Goal: Information Seeking & Learning: Learn about a topic

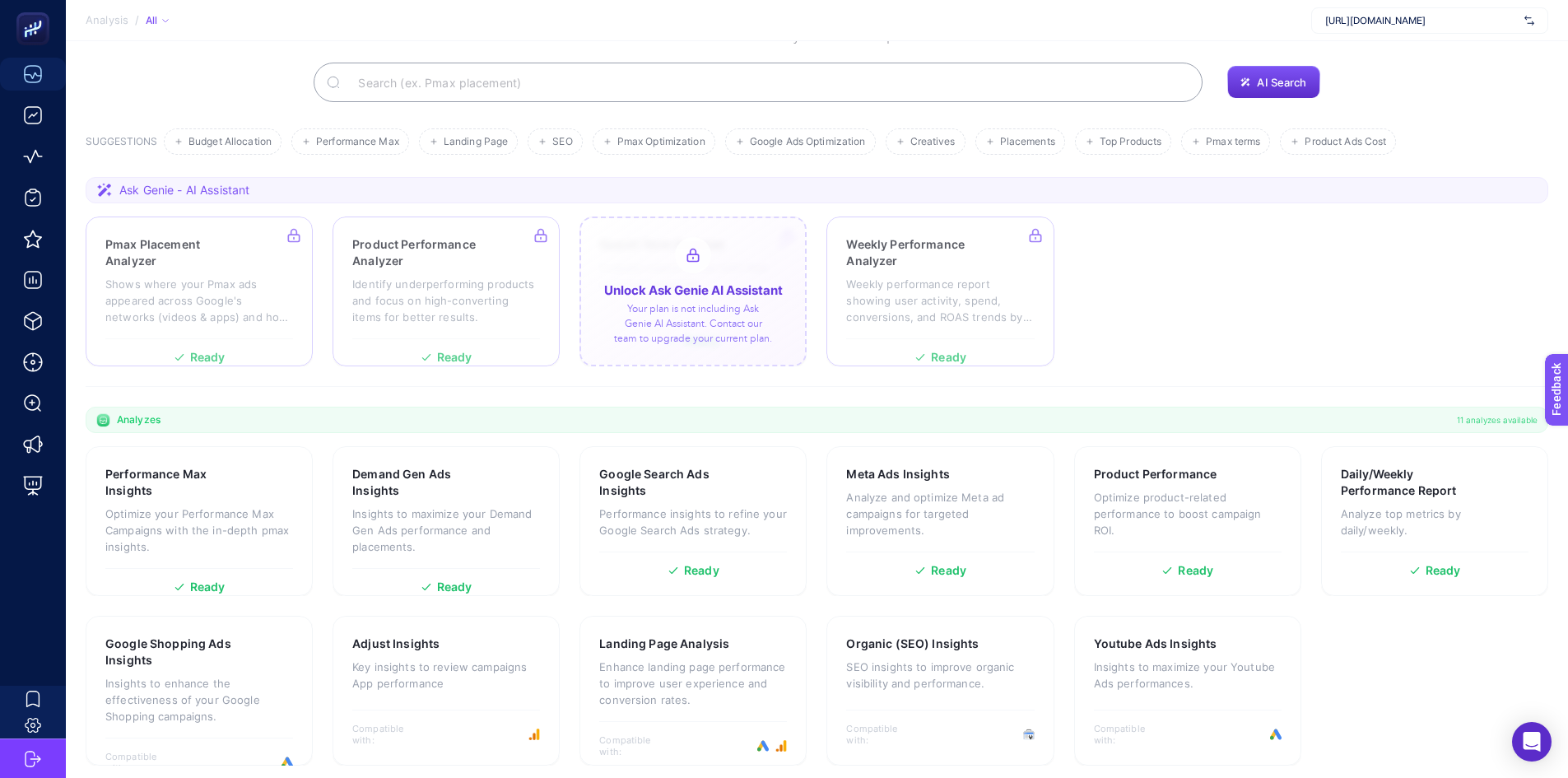
scroll to position [113, 0]
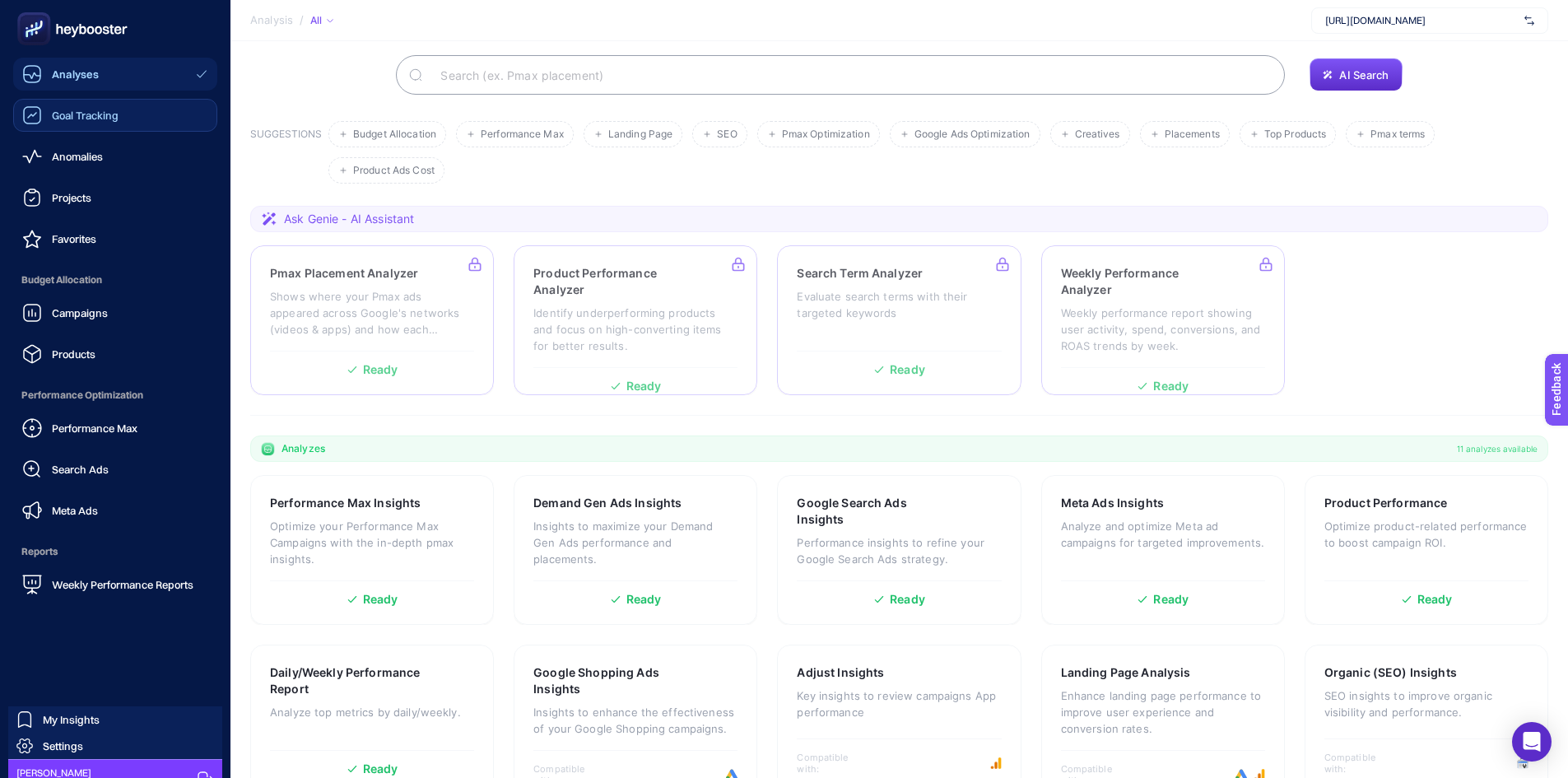
click at [46, 115] on div "Goal Tracking" at bounding box center [70, 115] width 97 height 20
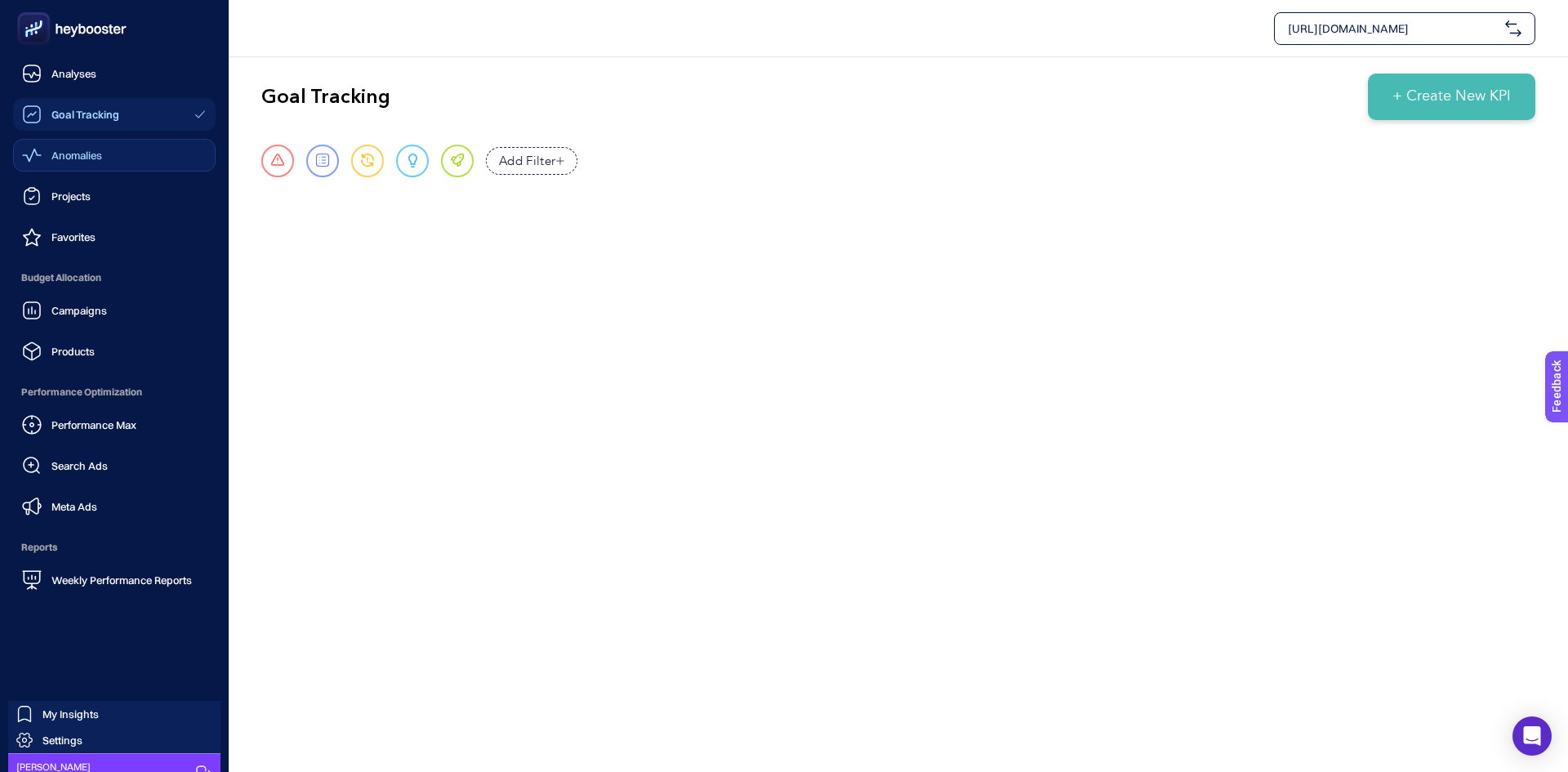
click at [103, 146] on link "Anomalies" at bounding box center [114, 155] width 202 height 33
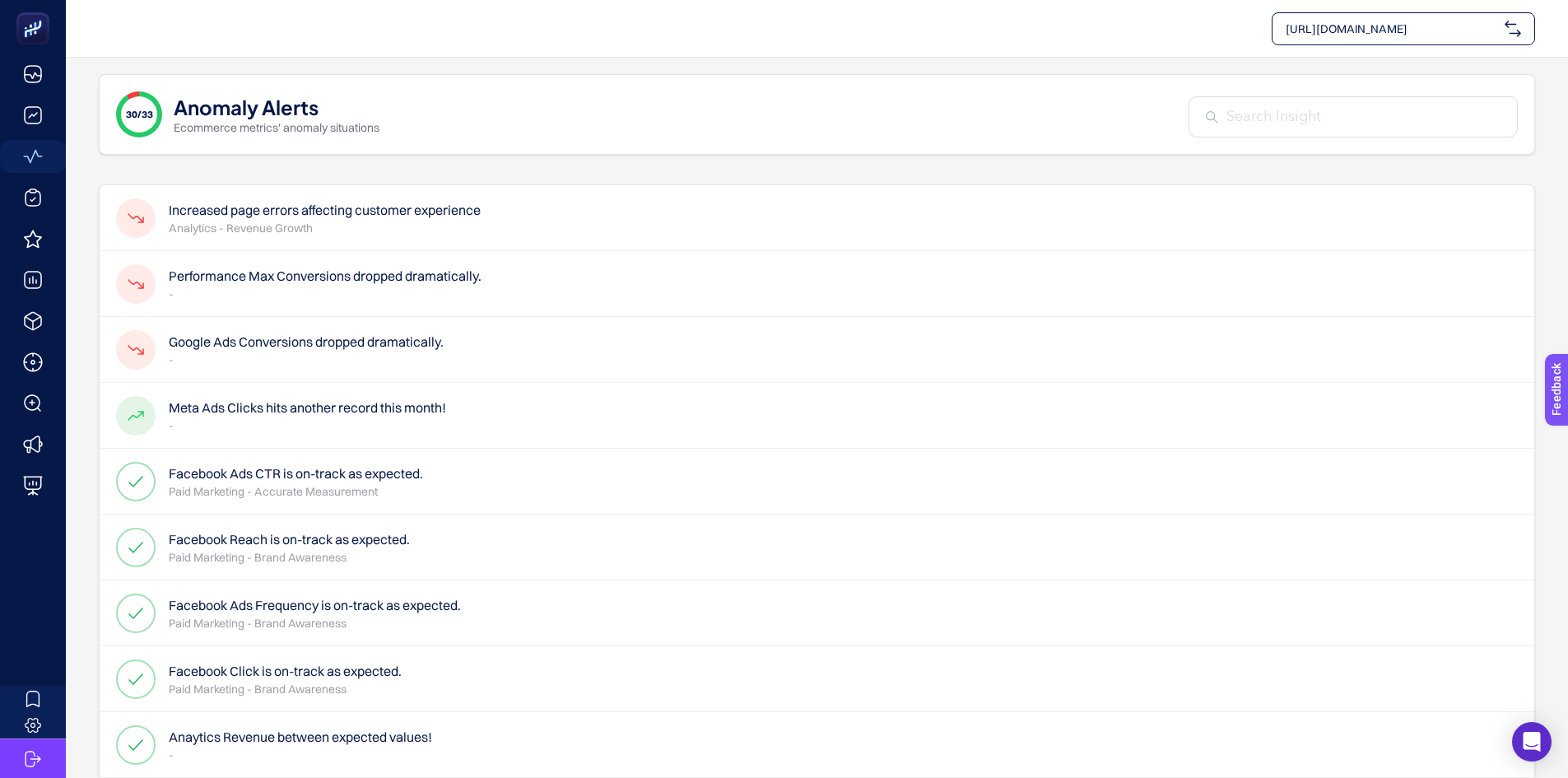
click at [608, 223] on div "Increased page errors affecting customer experience Analytics - Revenue Growth" at bounding box center [816, 218] width 1435 height 66
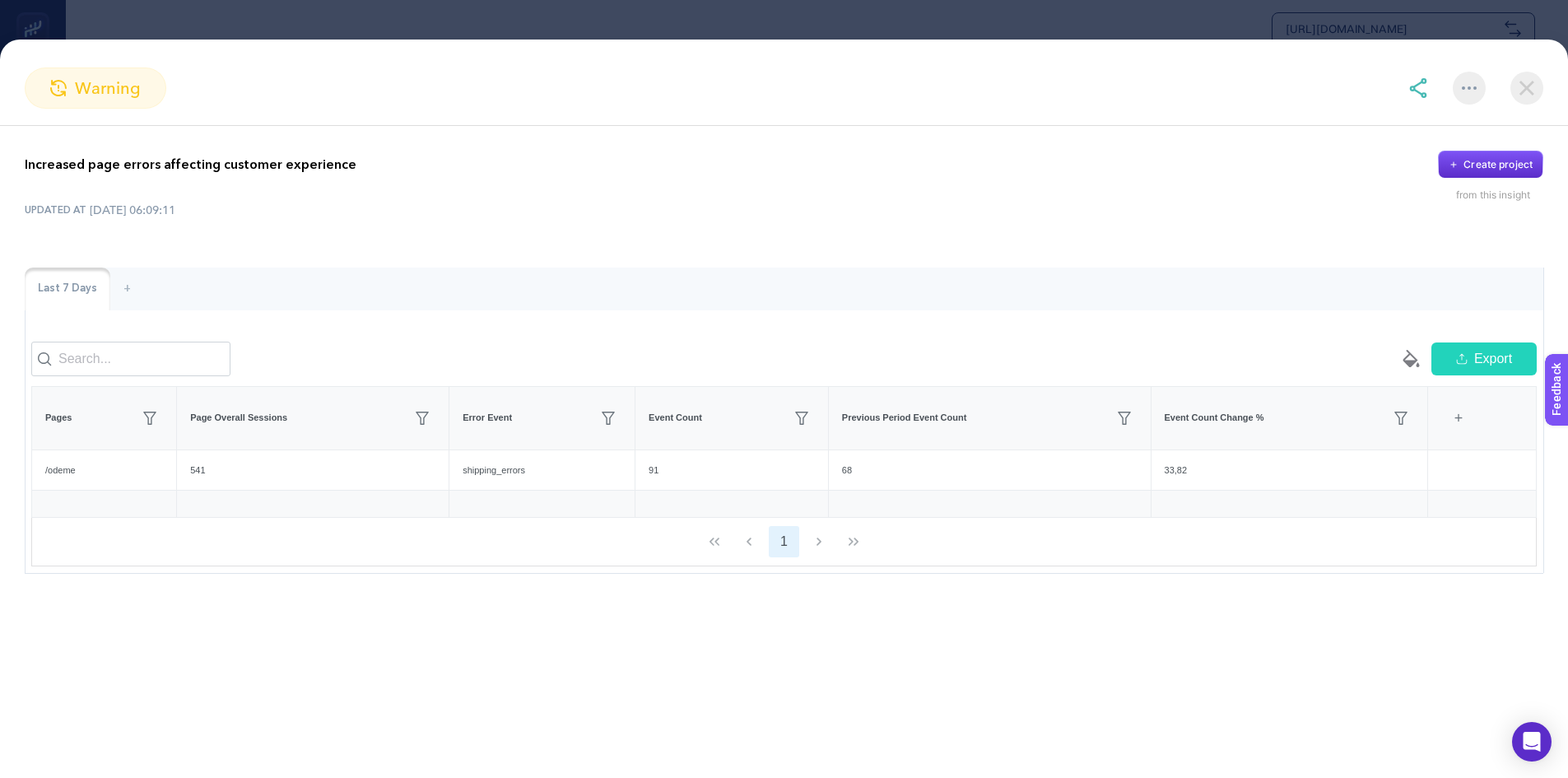
click at [1081, 623] on div "Increased page errors affecting customer experience Create project from this in…" at bounding box center [784, 452] width 1568 height 652
click at [121, 291] on div "+" at bounding box center [127, 289] width 34 height 43
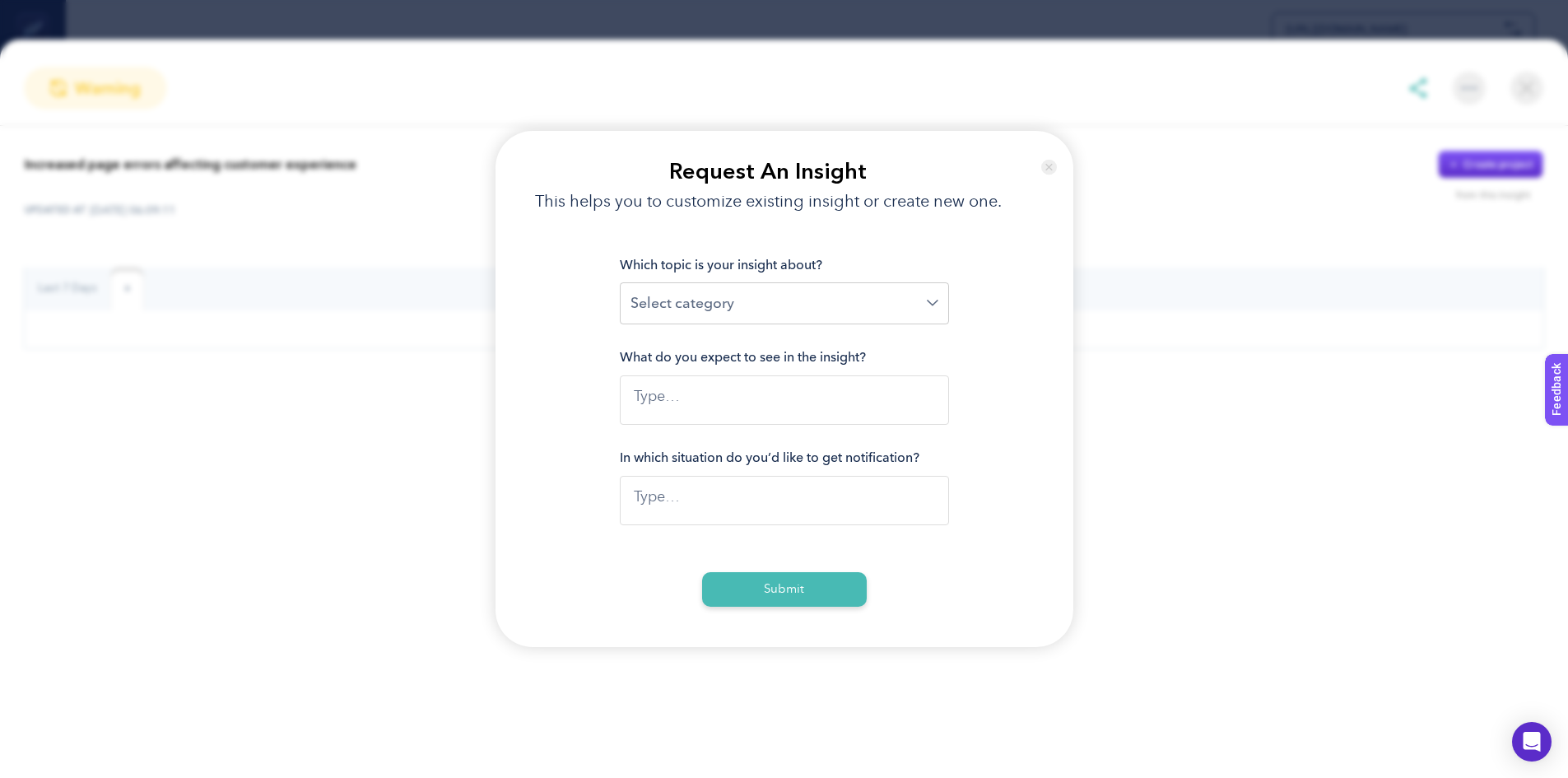
click at [1048, 159] on img at bounding box center [1048, 167] width 16 height 39
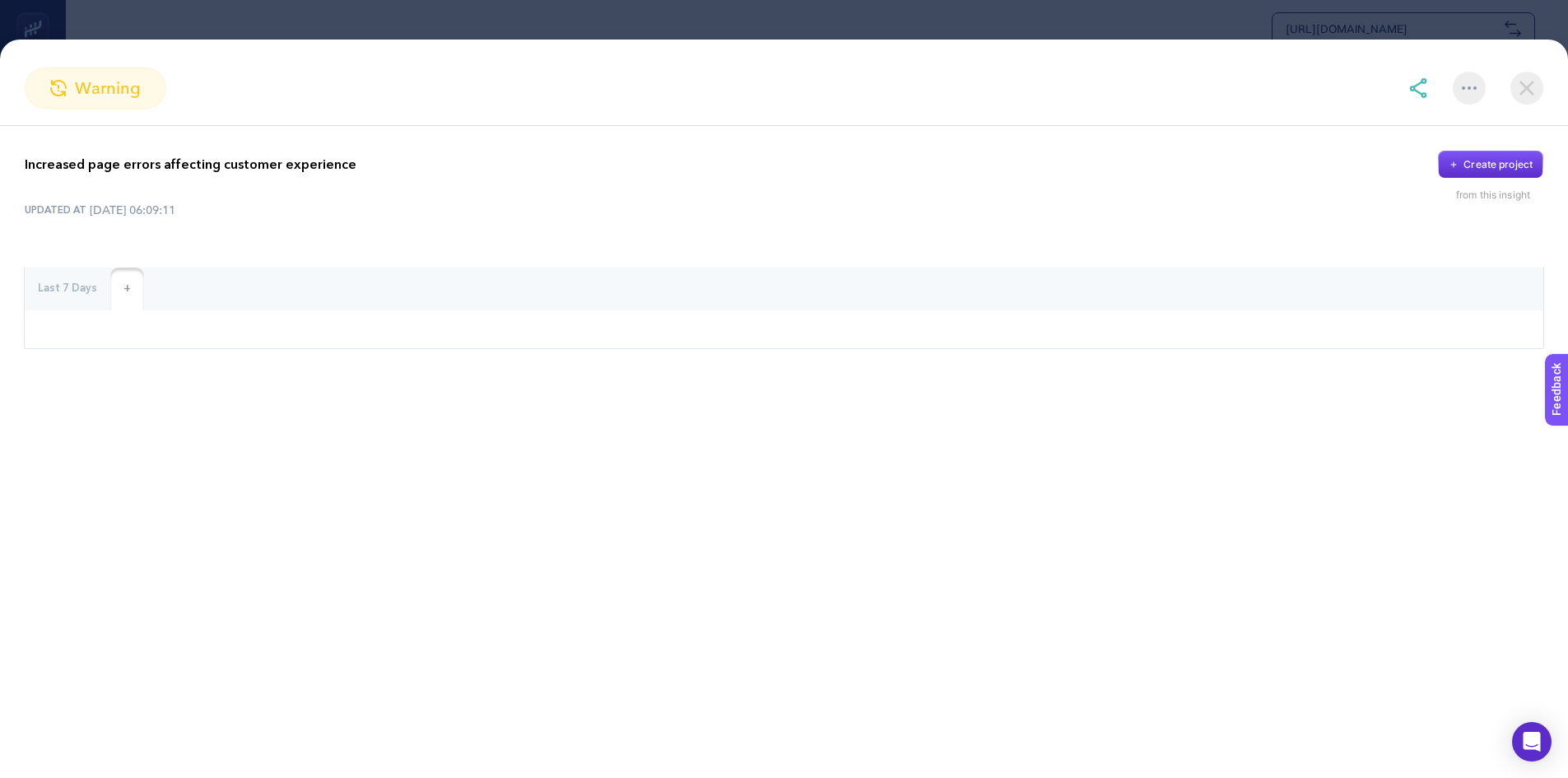
click at [69, 278] on div "Last 7 Days" at bounding box center [67, 289] width 85 height 43
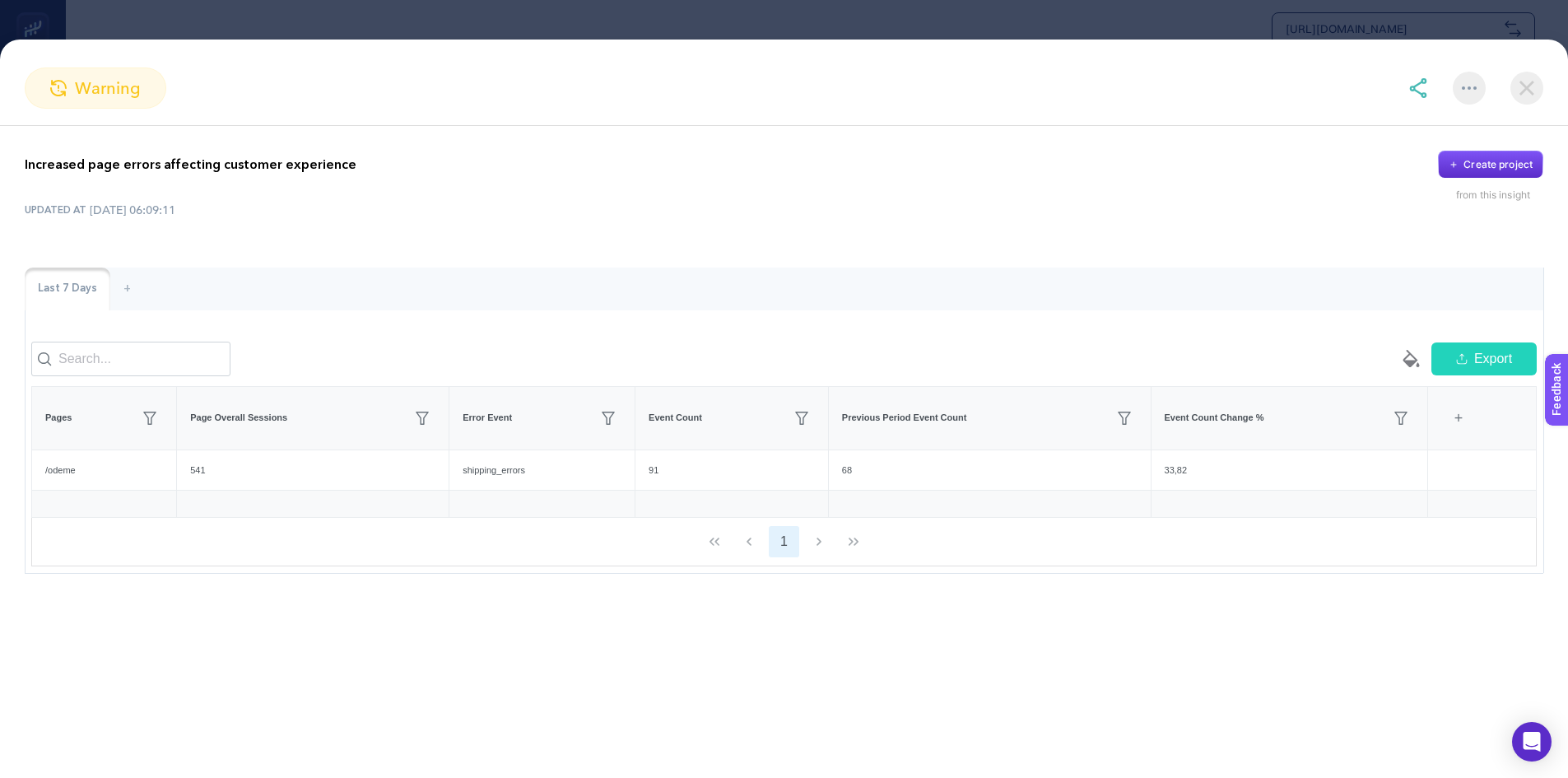
click at [67, 281] on div "Last 7 Days" at bounding box center [67, 289] width 85 height 43
click at [54, 289] on div "Last 7 Days" at bounding box center [67, 289] width 85 height 43
click at [120, 289] on div "+" at bounding box center [127, 289] width 34 height 43
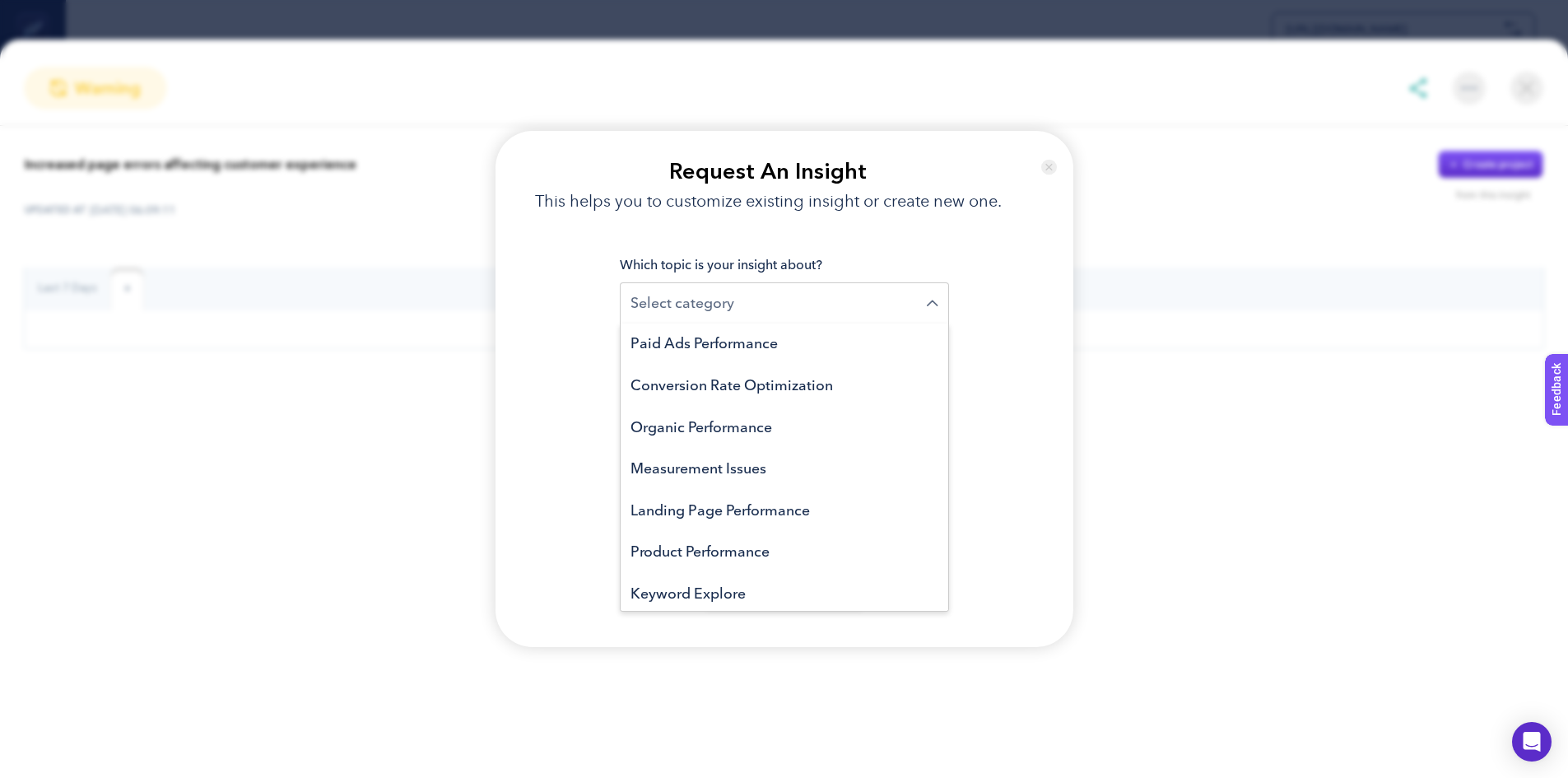
click at [924, 287] on div "Loading..." at bounding box center [784, 303] width 329 height 42
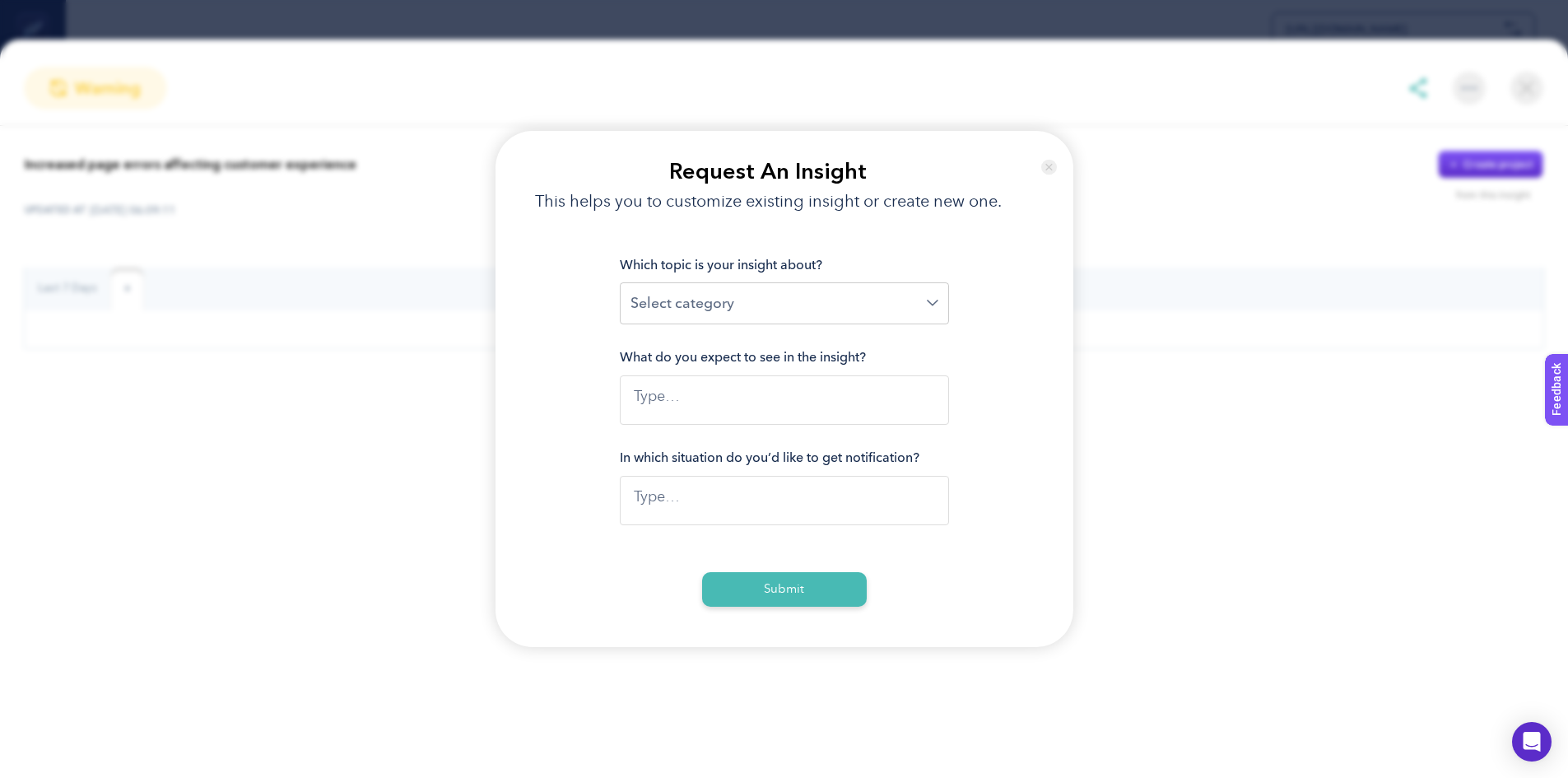
click at [934, 288] on div "Loading..." at bounding box center [784, 303] width 329 height 42
click at [1050, 161] on img at bounding box center [1048, 167] width 16 height 39
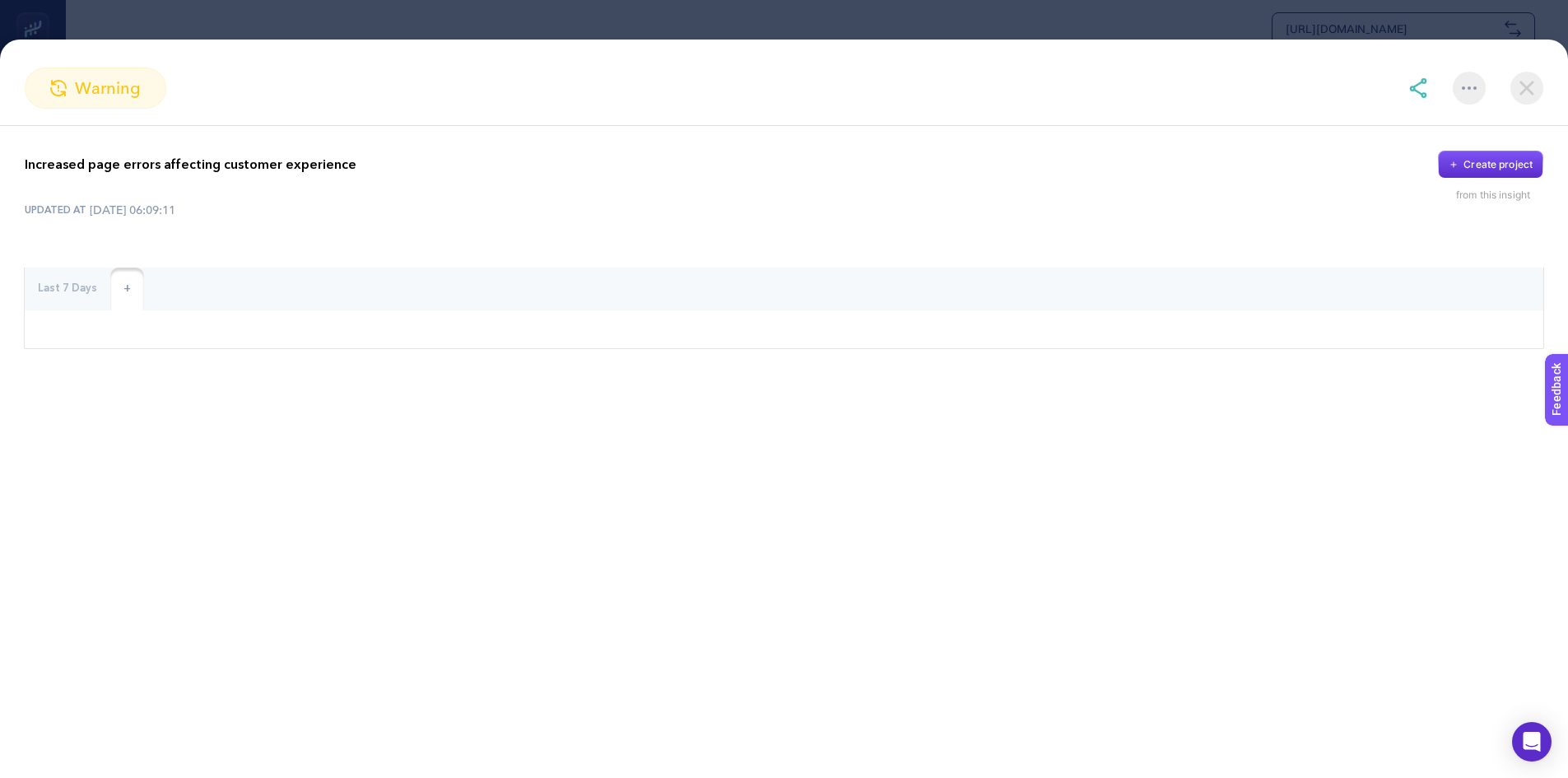
scroll to position [741, 0]
drag, startPoint x: 101, startPoint y: 101, endPoint x: 116, endPoint y: 86, distance: 21.2
click at [101, 99] on div "warning" at bounding box center [95, 88] width 142 height 41
click at [1533, 87] on img at bounding box center [1527, 87] width 33 height 33
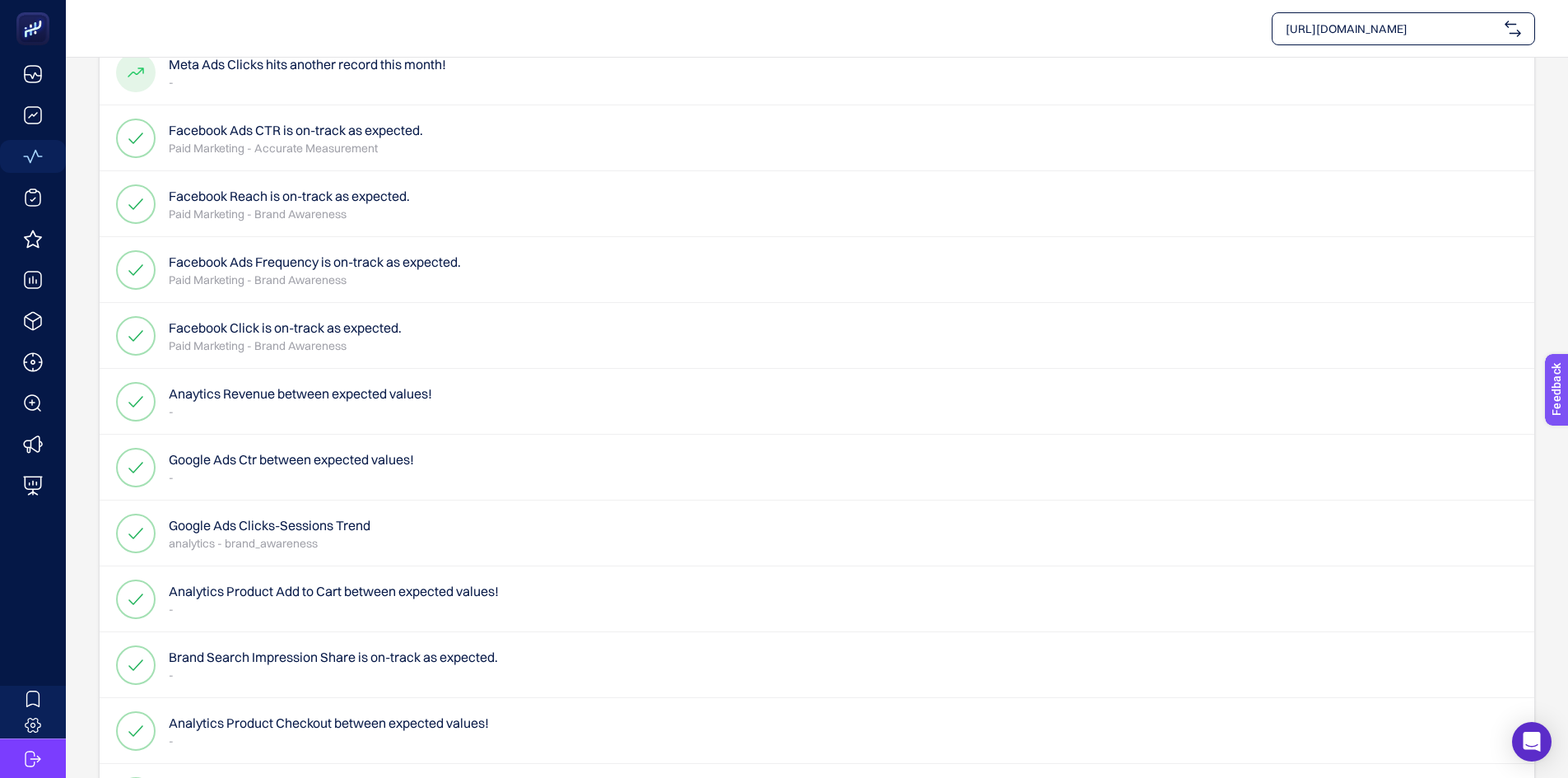
scroll to position [329, 0]
